Goal: Information Seeking & Learning: Check status

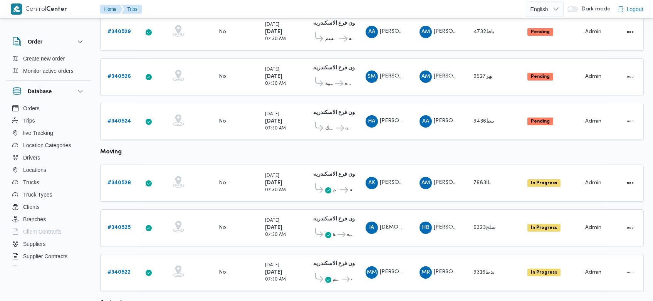
scroll to position [258, 0]
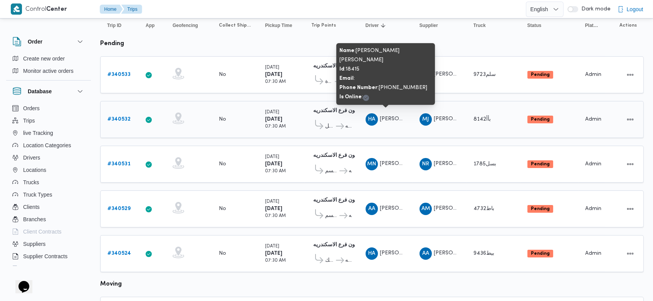
scroll to position [80, 0]
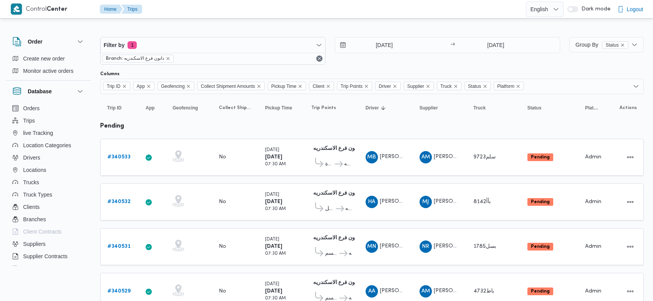
scroll to position [80, 0]
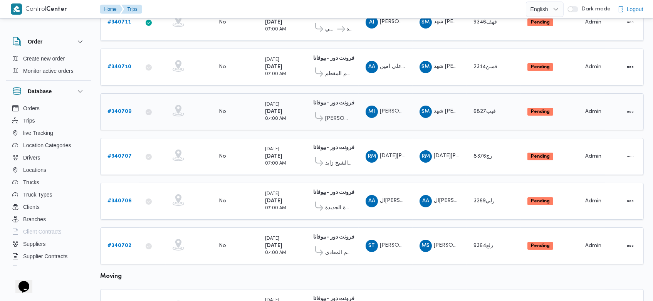
scroll to position [135, 0]
